Goal: Information Seeking & Learning: Understand process/instructions

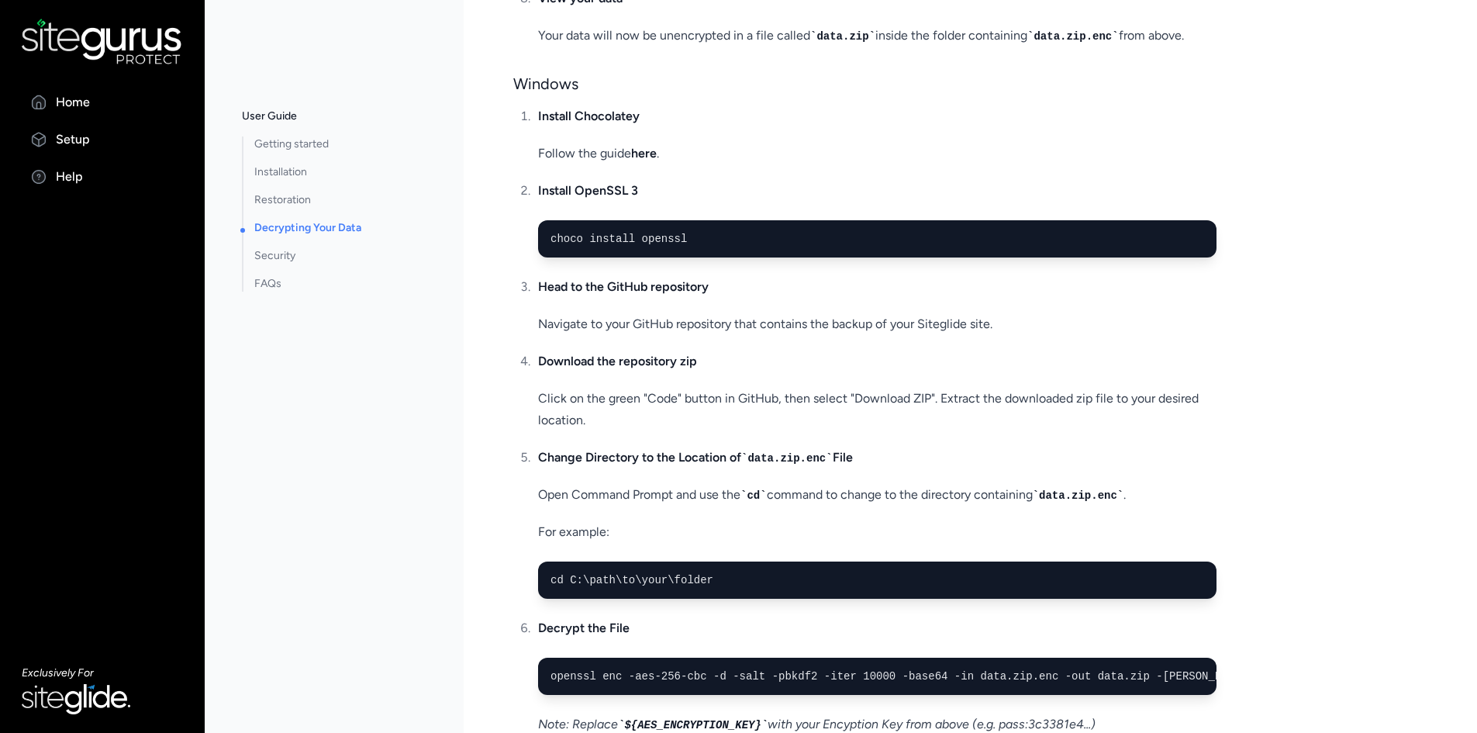
scroll to position [1861, 0]
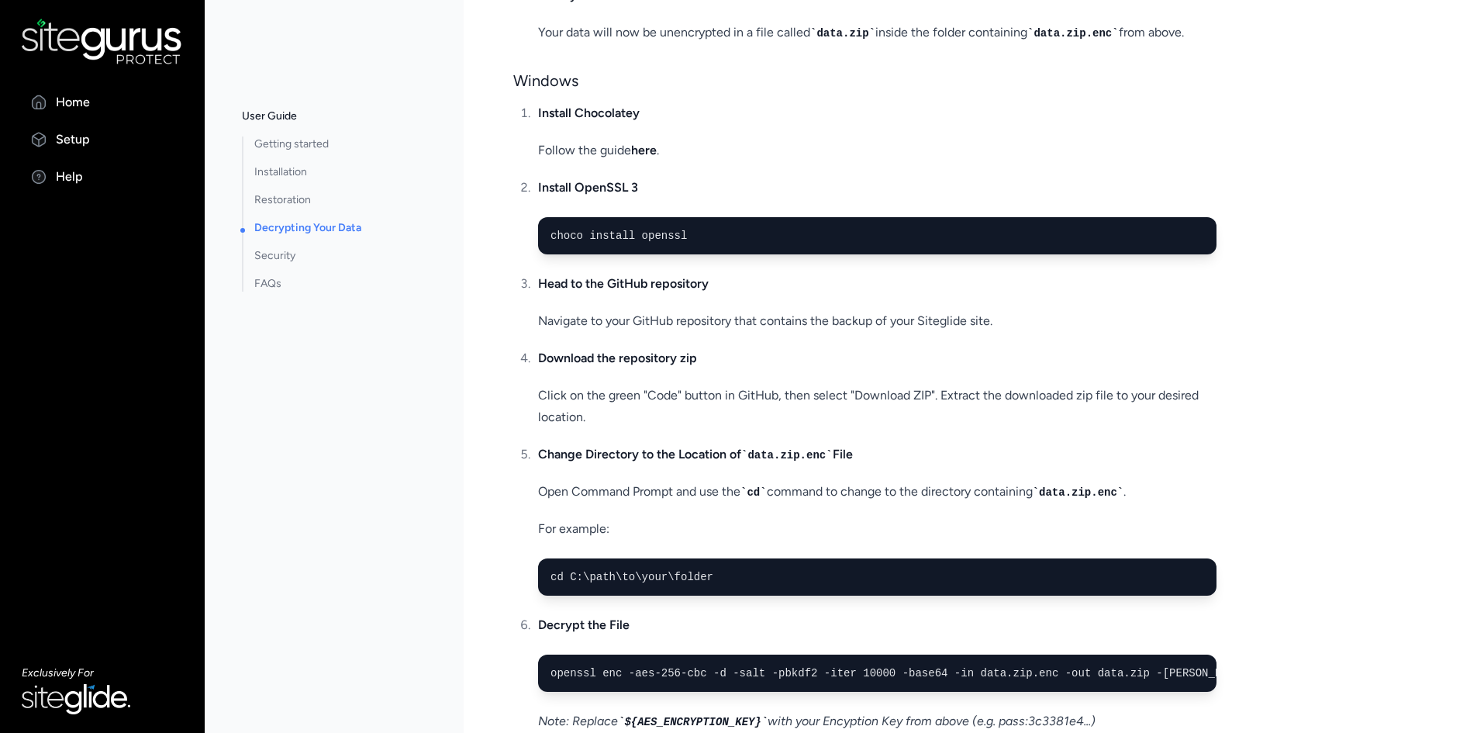
click at [813, 428] on p "Click on the green "Code" button in GitHub, then select "Download ZIP". Extract…" at bounding box center [877, 406] width 678 height 43
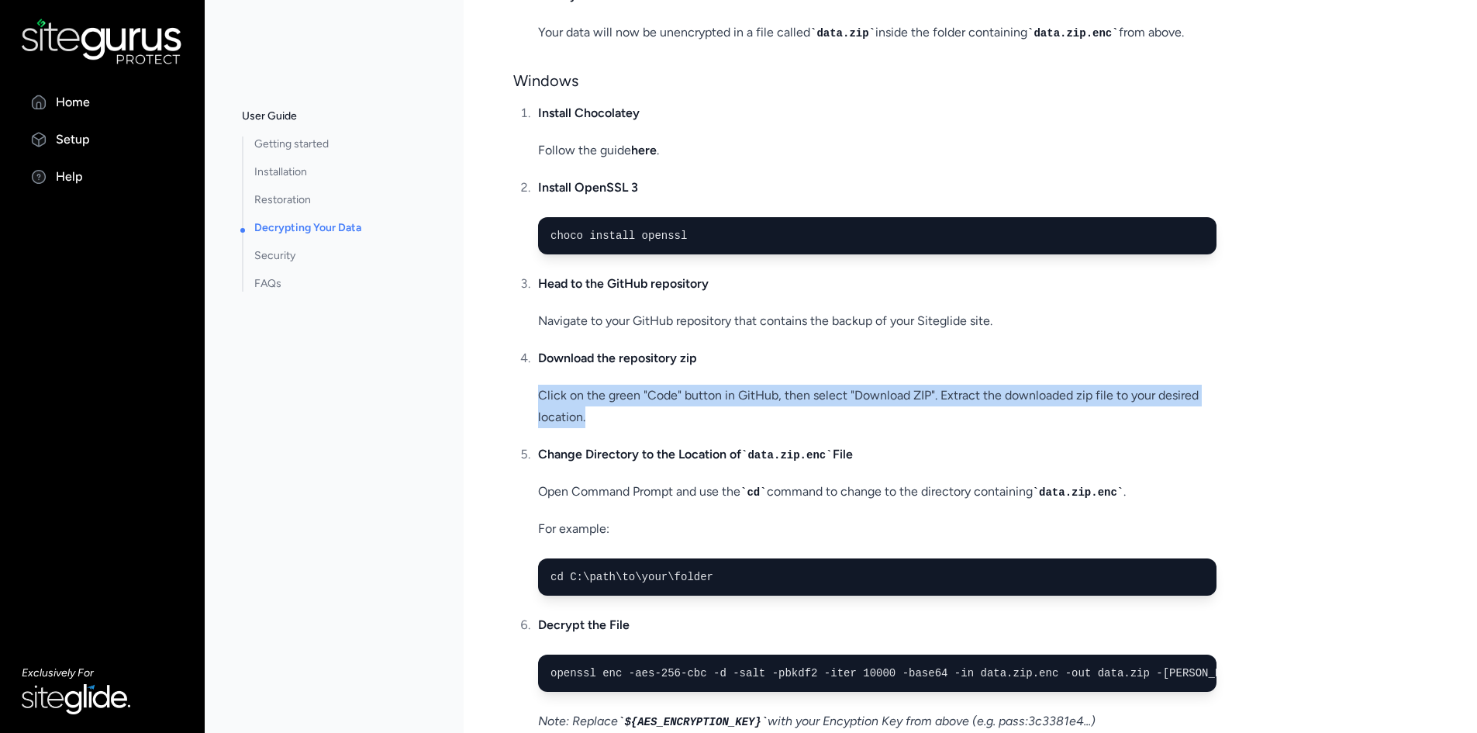
click at [813, 428] on p "Click on the green "Code" button in GitHub, then select "Download ZIP". Extract…" at bounding box center [877, 406] width 678 height 43
click at [960, 428] on p "Click on the green "Code" button in GitHub, then select "Download ZIP". Extract…" at bounding box center [877, 406] width 678 height 43
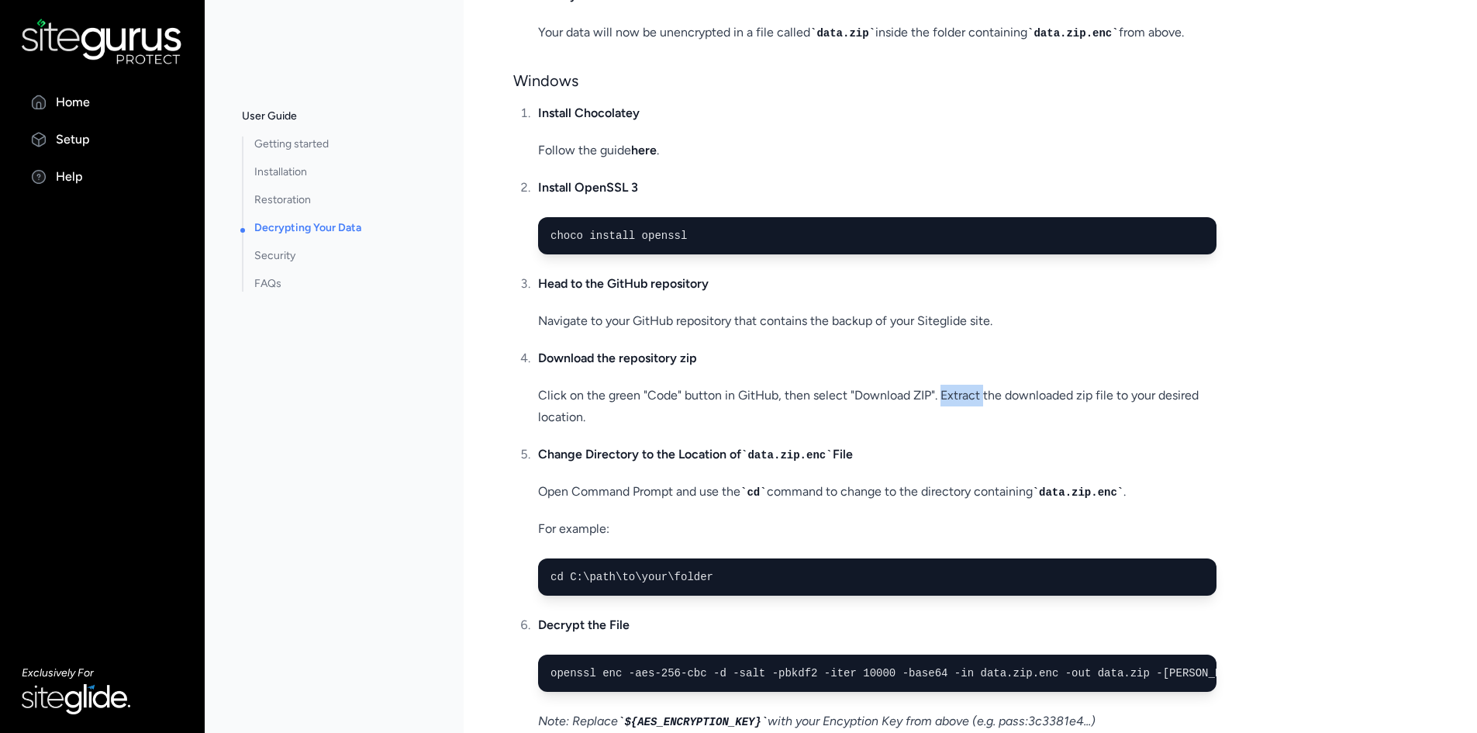
click at [960, 428] on p "Click on the green "Code" button in GitHub, then select "Download ZIP". Extract…" at bounding box center [877, 406] width 678 height 43
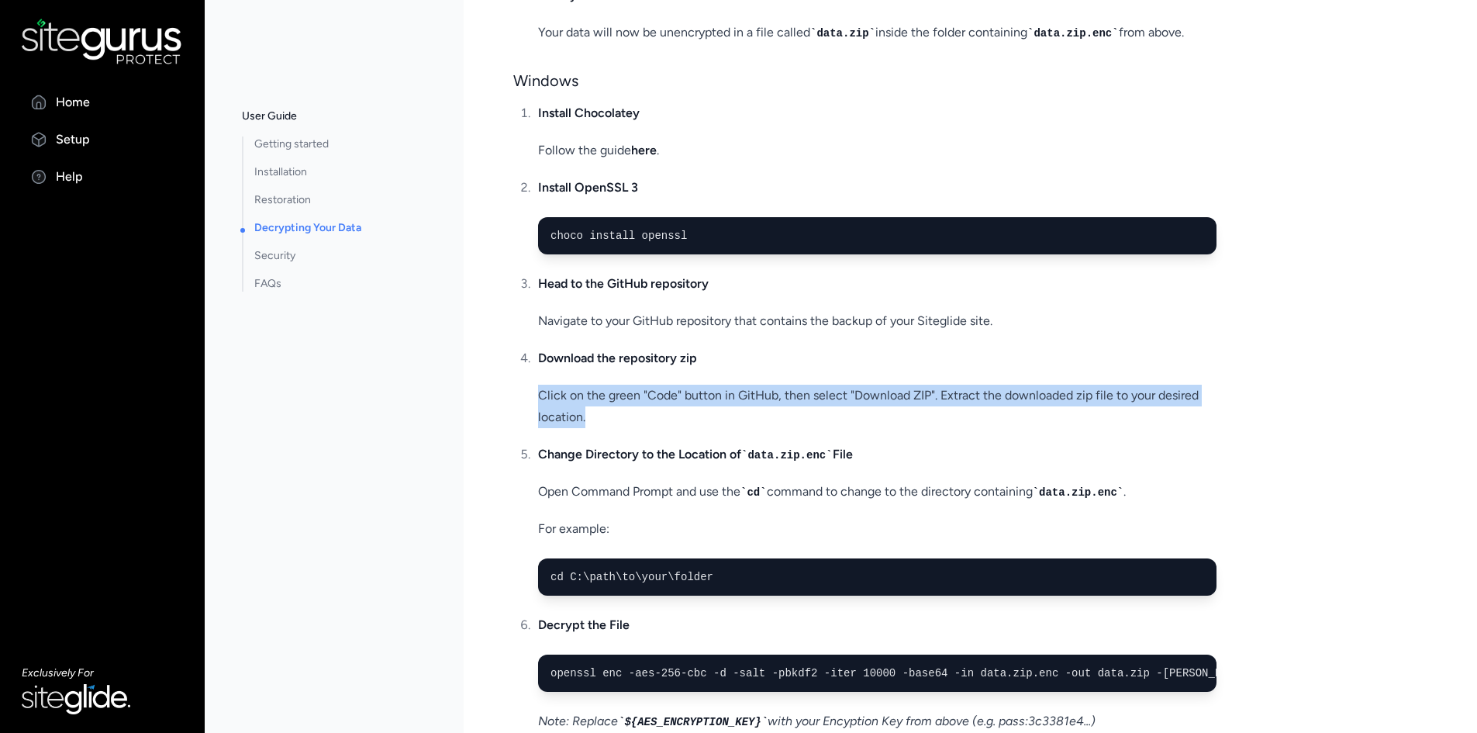
click at [960, 428] on p "Click on the green "Code" button in GitHub, then select "Download ZIP". Extract…" at bounding box center [877, 406] width 678 height 43
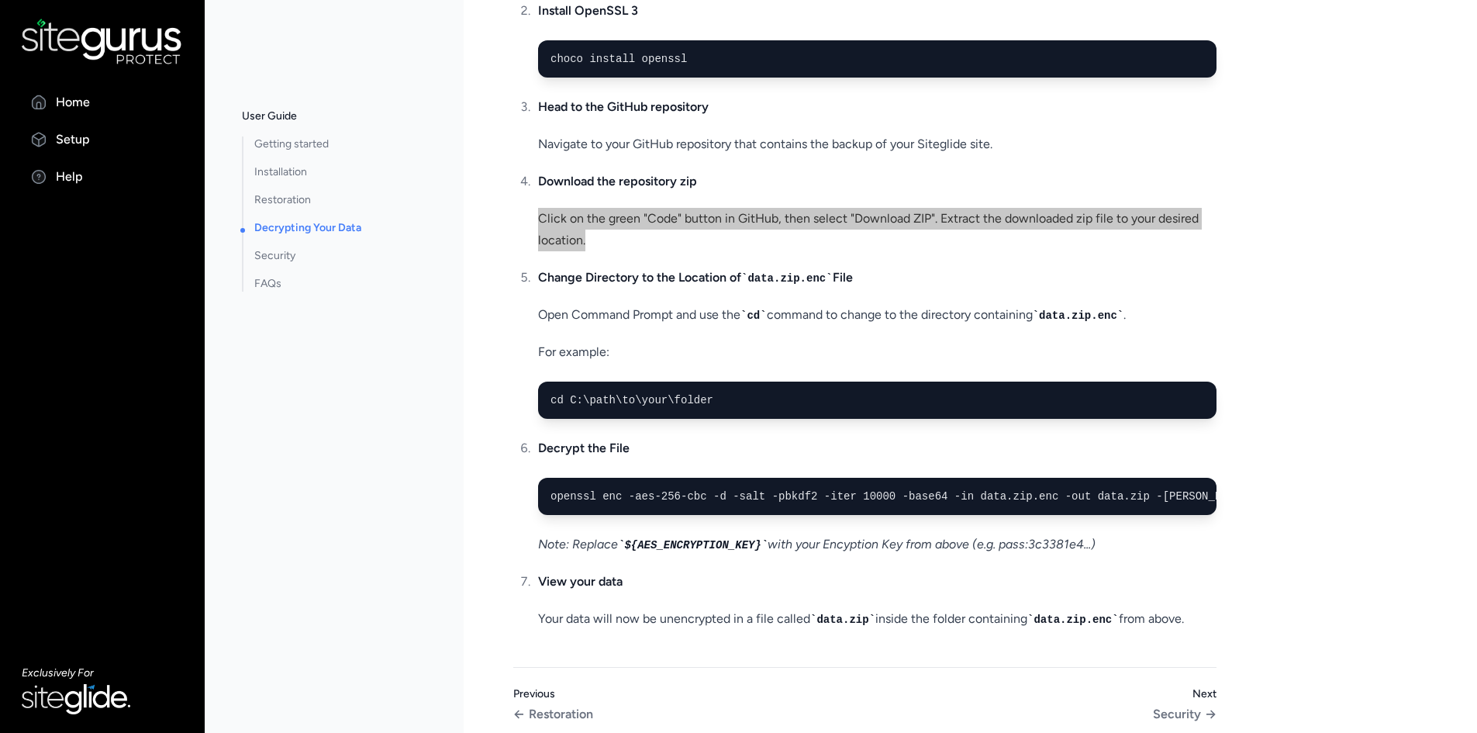
scroll to position [2047, 0]
